Goal: Transaction & Acquisition: Subscribe to service/newsletter

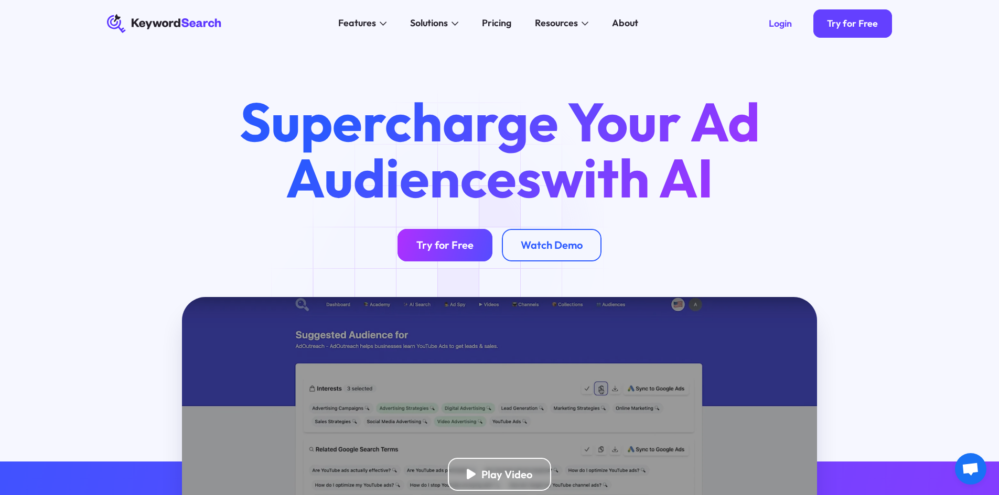
click at [461, 242] on div "Try for Free" at bounding box center [444, 245] width 57 height 13
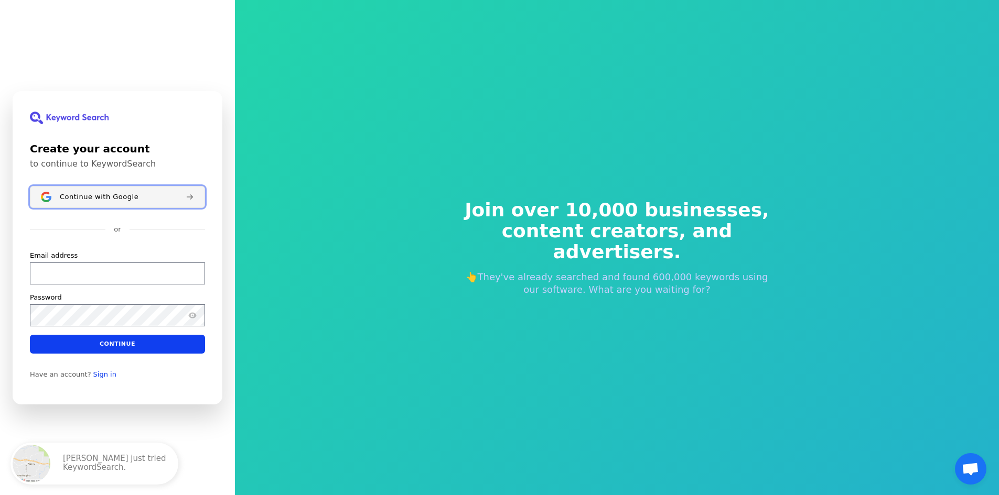
click at [133, 193] on div "Continue with Google" at bounding box center [118, 196] width 117 height 8
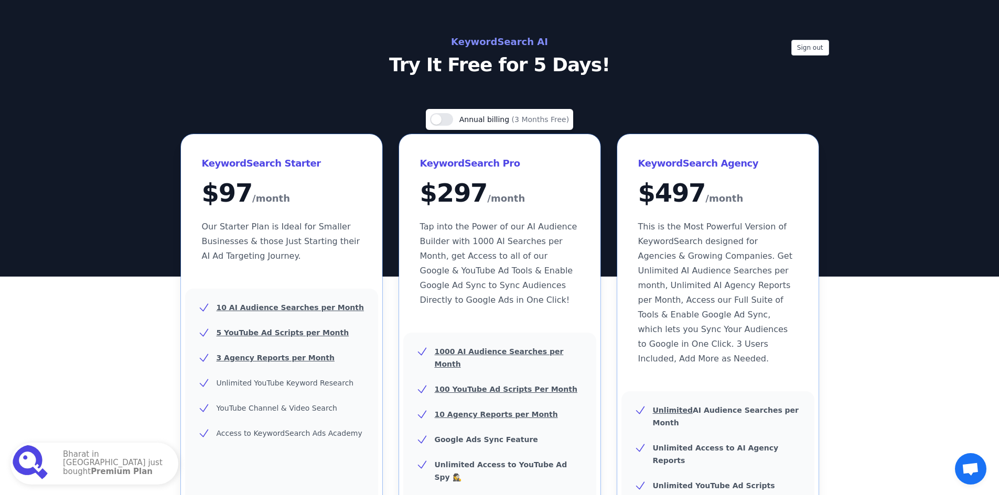
click at [480, 68] on p "Try It Free for 5 Days!" at bounding box center [500, 65] width 470 height 21
click at [511, 38] on h2 "KeywordSearch AI" at bounding box center [500, 42] width 470 height 17
click at [813, 47] on button "Sign out" at bounding box center [810, 48] width 38 height 16
click at [533, 71] on p "Try It Free for 5 Days!" at bounding box center [500, 65] width 470 height 21
click at [491, 37] on h2 "KeywordSearch AI" at bounding box center [500, 42] width 470 height 17
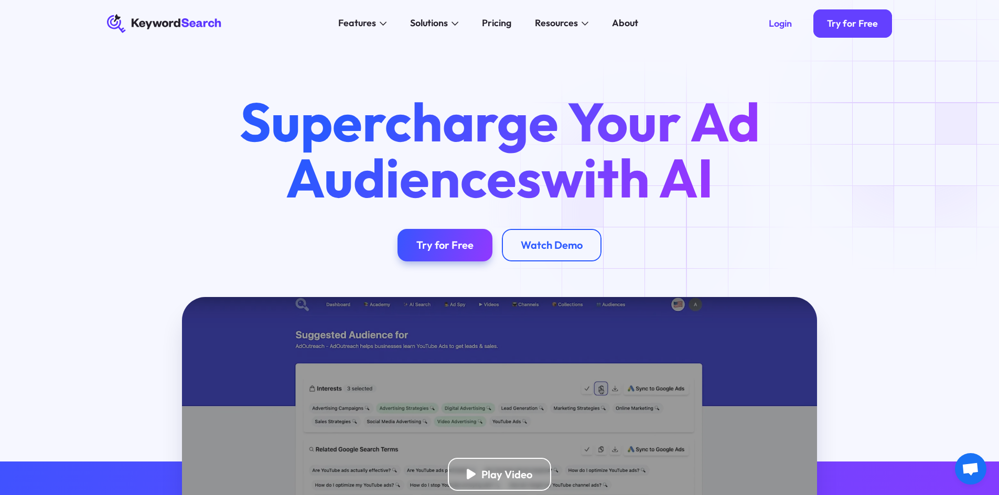
click at [923, 124] on div "Supercharge Your Ad Audiences with AI Try for Free Watch Demo" at bounding box center [499, 172] width 999 height 250
click at [954, 12] on div at bounding box center [499, 23] width 999 height 48
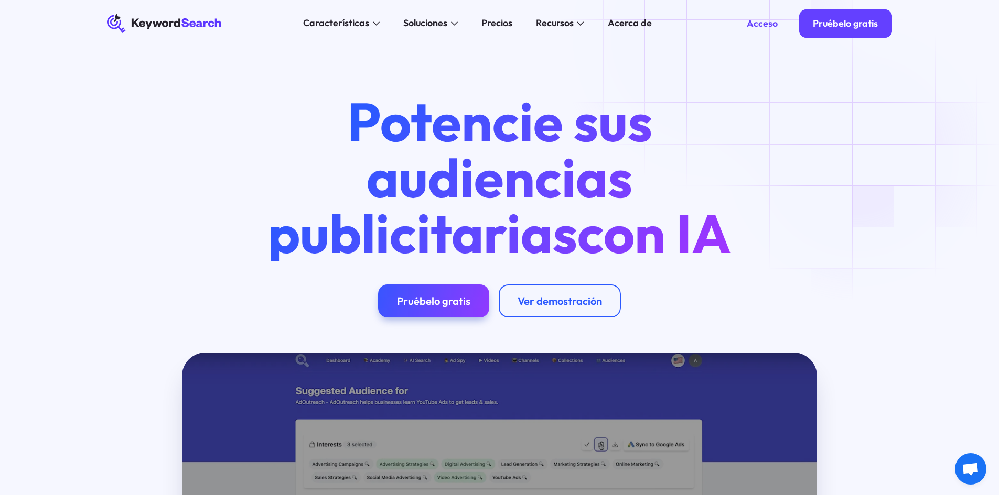
click at [864, 156] on div "Potencie sus audiencias publicitarias con IA Pruébelo gratis Ver demostración" at bounding box center [499, 205] width 823 height 223
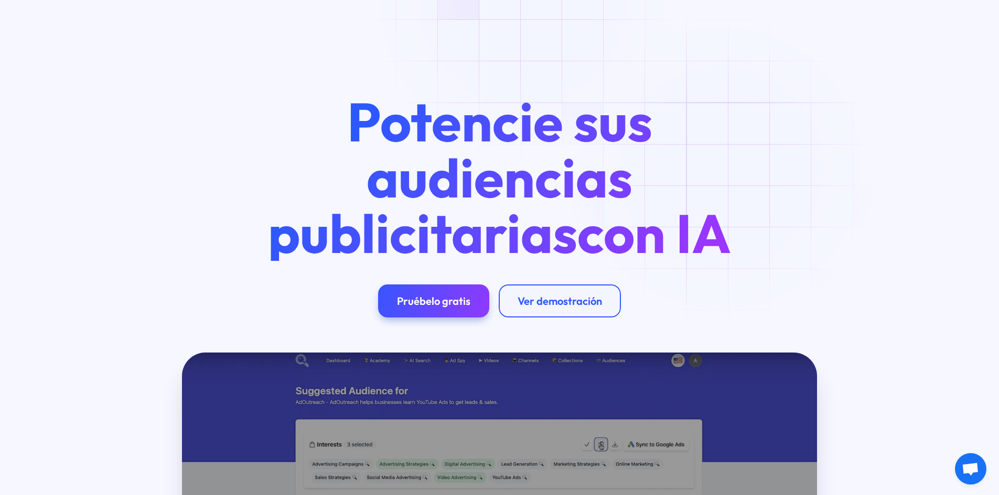
scroll to position [262, 0]
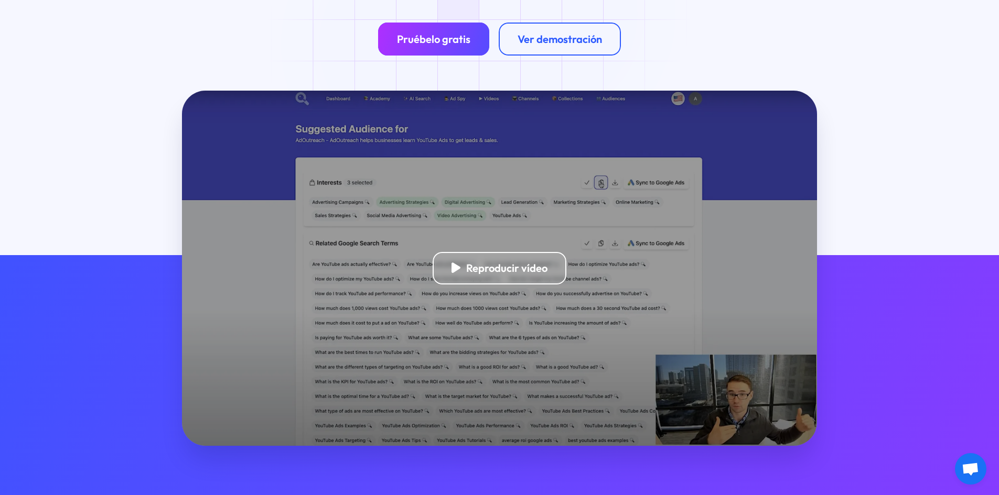
click at [426, 45] on font "Pruébelo gratis" at bounding box center [433, 39] width 73 height 13
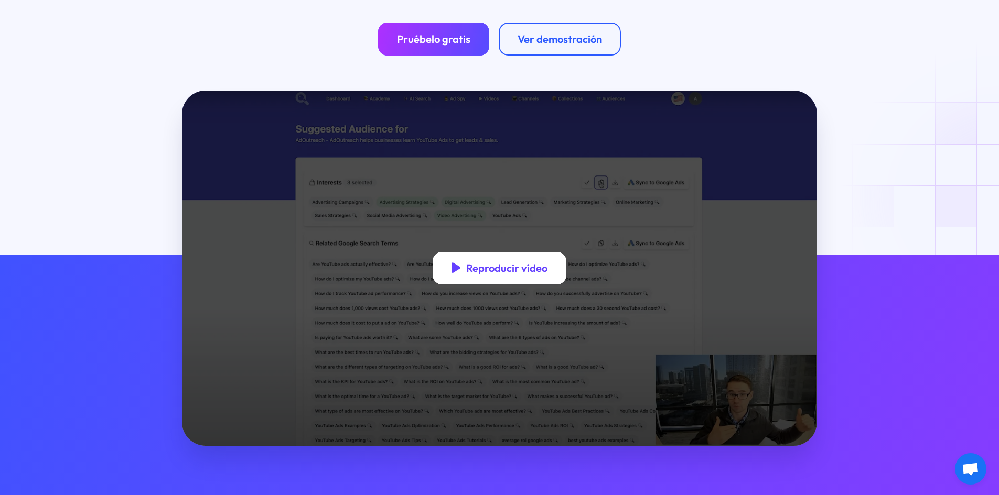
click at [483, 263] on div "Reproducir vídeo" at bounding box center [499, 268] width 134 height 33
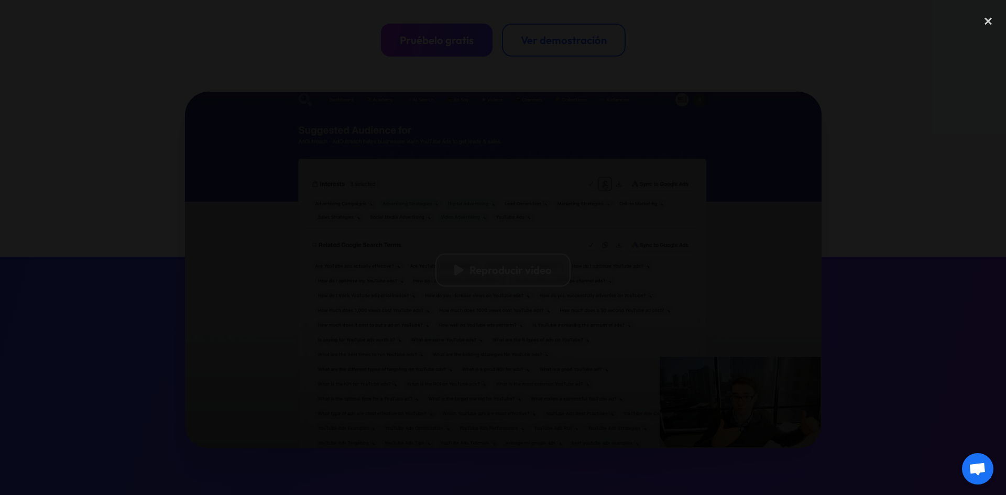
click at [663, 79] on div at bounding box center [503, 247] width 1006 height 475
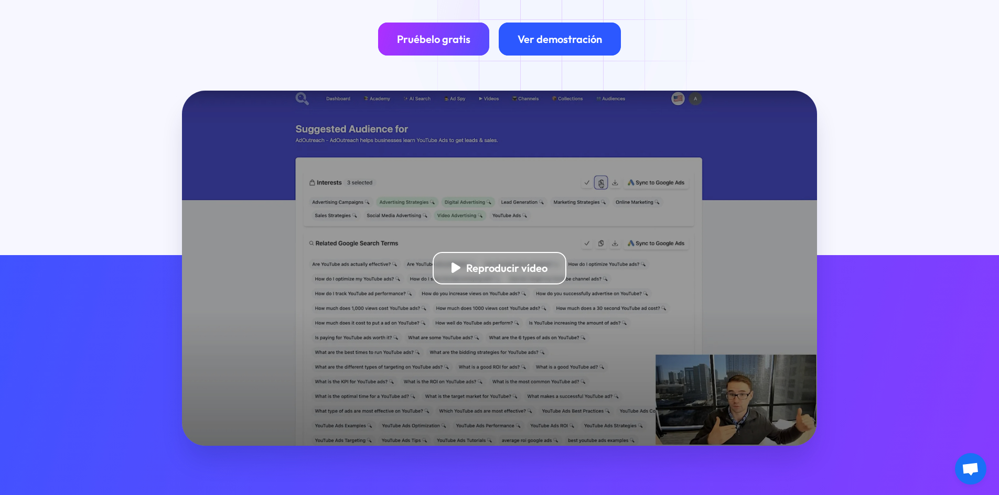
click at [557, 31] on div "Ver demostración" at bounding box center [560, 39] width 122 height 33
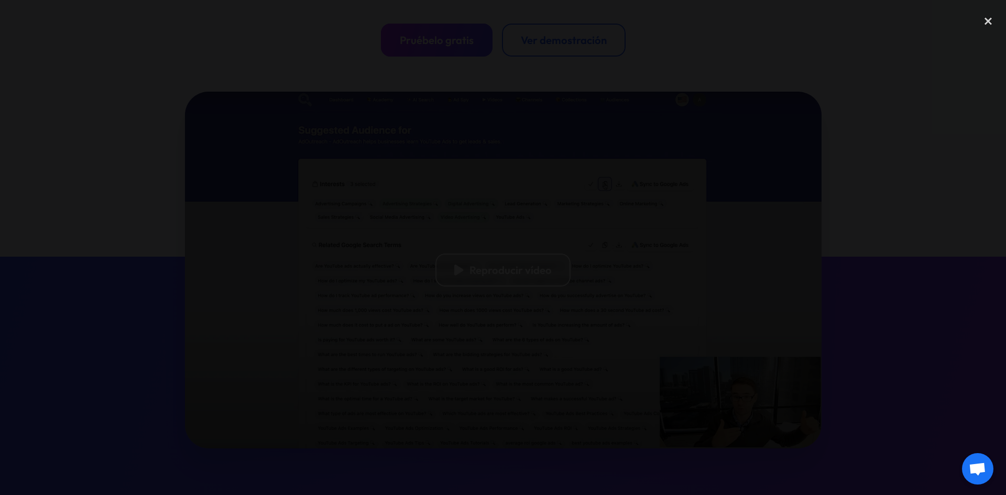
click at [840, 100] on div at bounding box center [503, 247] width 1006 height 475
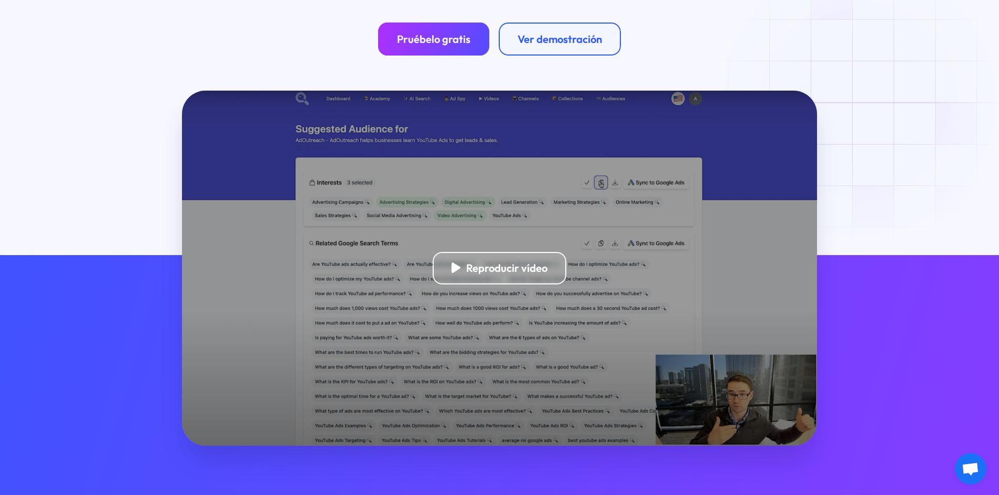
scroll to position [0, 0]
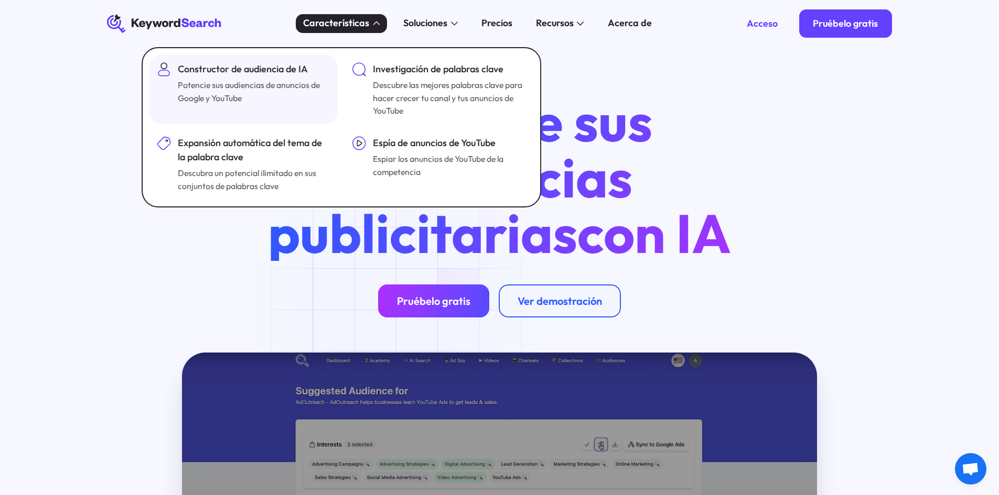
click at [296, 74] on font "Constructor de audiencia de IA" at bounding box center [243, 69] width 130 height 12
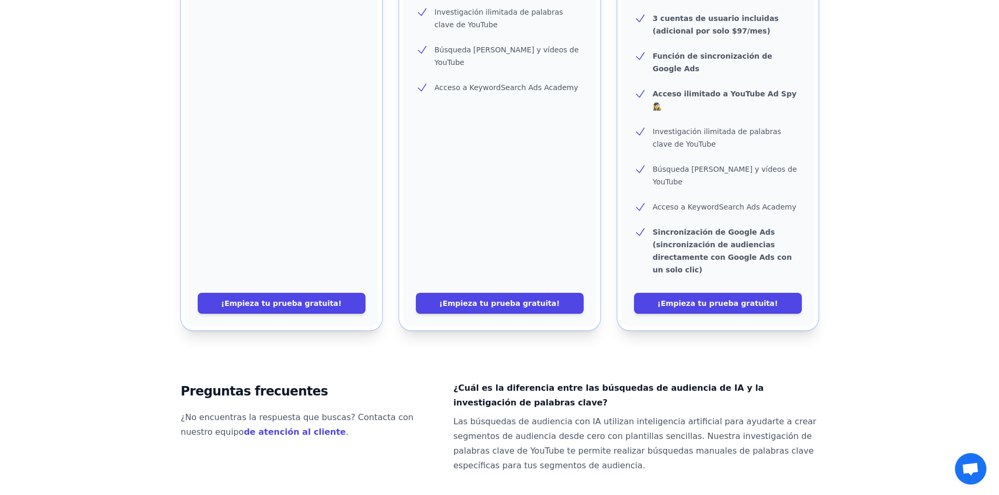
scroll to position [718, 0]
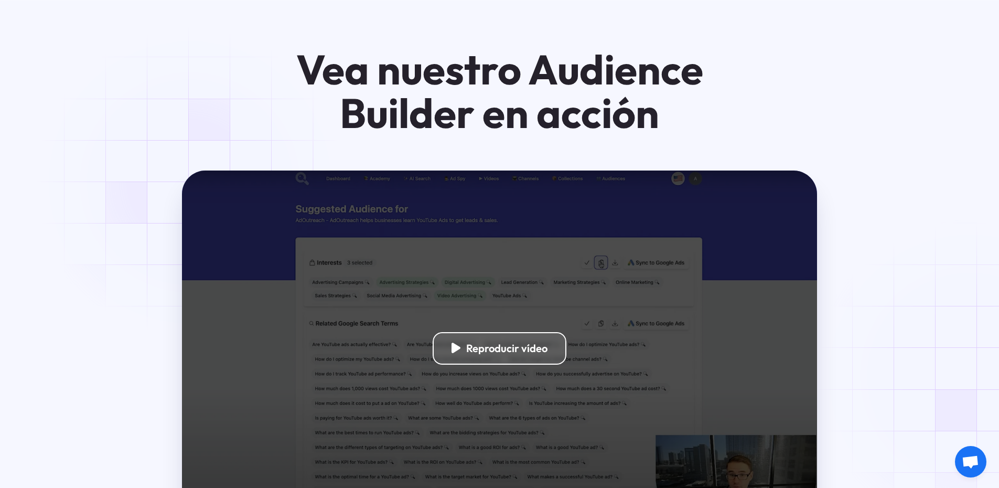
scroll to position [2516, 0]
